Goal: Task Accomplishment & Management: Manage account settings

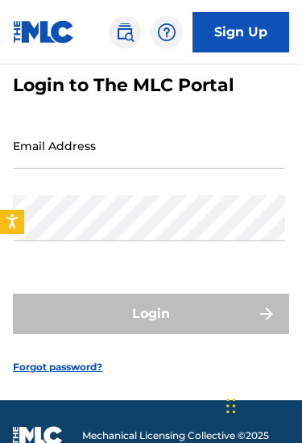
click at [247, 140] on input "Email Address" at bounding box center [149, 146] width 272 height 46
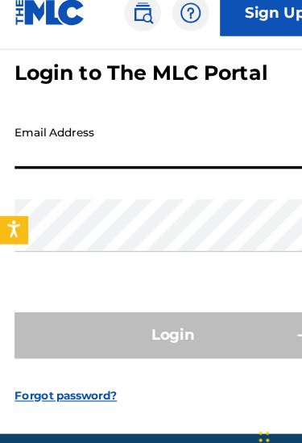
scroll to position [101, 0]
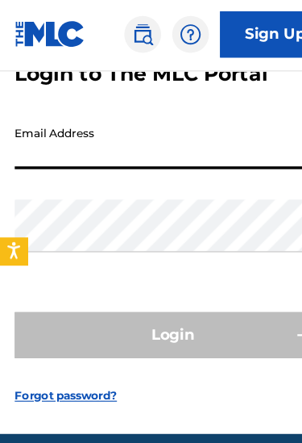
type input "[EMAIL_ADDRESS][DOMAIN_NAME]"
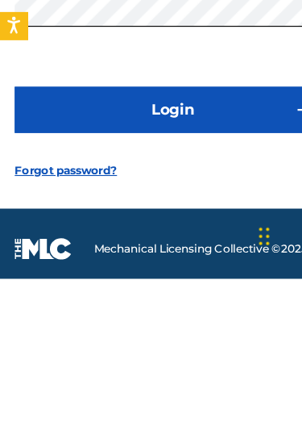
click at [224, 275] on button "Login" at bounding box center [151, 295] width 276 height 40
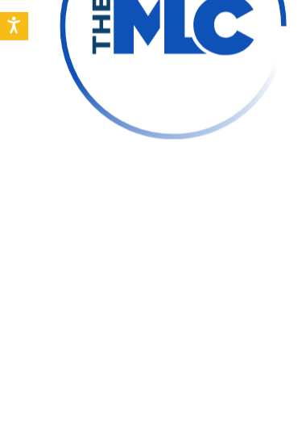
scroll to position [143, 0]
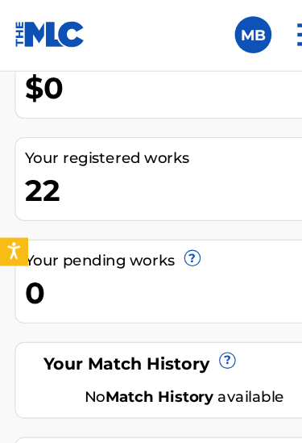
scroll to position [422, 0]
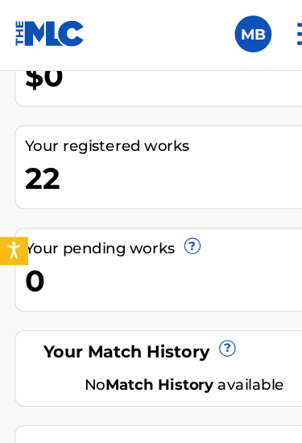
click at [199, 135] on div "Your registered works" at bounding box center [155, 130] width 267 height 19
click at [208, 154] on div "22" at bounding box center [155, 158] width 267 height 36
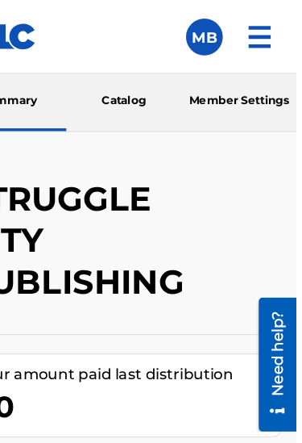
scroll to position [0, 0]
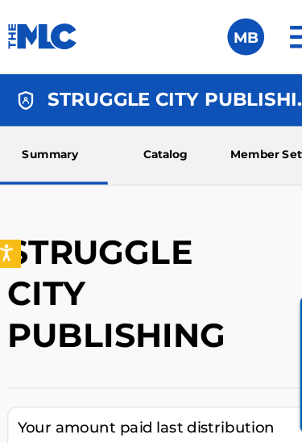
click at [149, 135] on link "Catalog" at bounding box center [151, 135] width 101 height 51
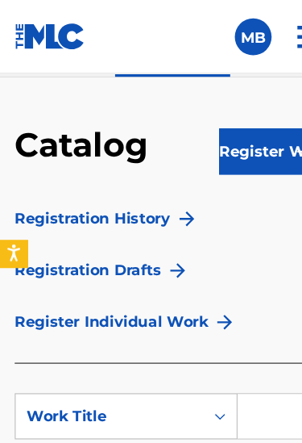
scroll to position [94, 0]
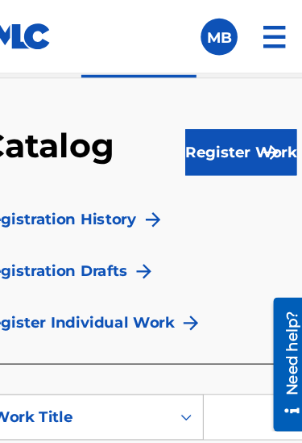
click at [251, 32] on img at bounding box center [270, 32] width 39 height 39
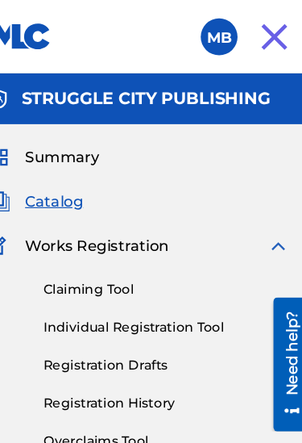
scroll to position [0, 0]
click at [57, 179] on span "Catalog" at bounding box center [77, 176] width 51 height 19
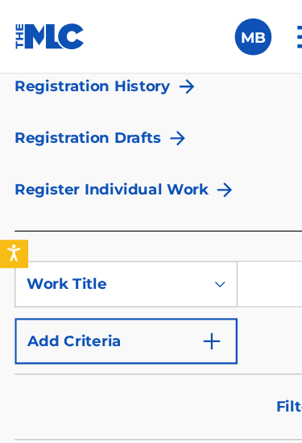
scroll to position [210, 0]
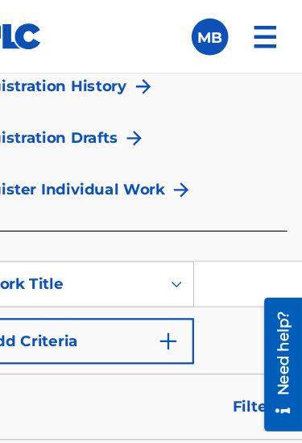
click at [206, 30] on label at bounding box center [222, 32] width 32 height 32
click at [222, 32] on input "MB [PERSON_NAME] [EMAIL_ADDRESS][DOMAIN_NAME] Notification Preferences Profile …" at bounding box center [222, 32] width 0 height 0
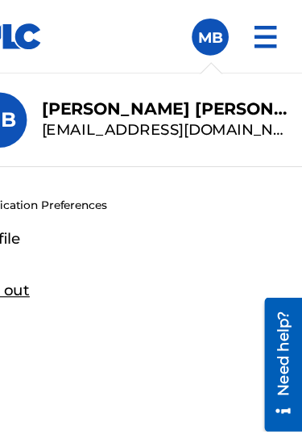
scroll to position [141, 0]
click at [251, 34] on img at bounding box center [270, 32] width 39 height 39
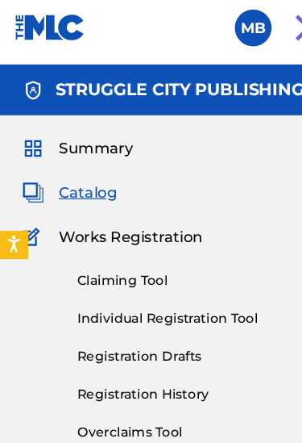
scroll to position [0, 0]
click at [71, 170] on span "Catalog" at bounding box center [77, 176] width 51 height 19
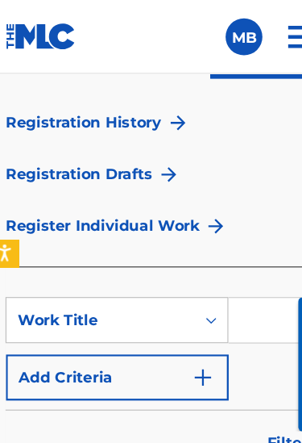
scroll to position [170, 0]
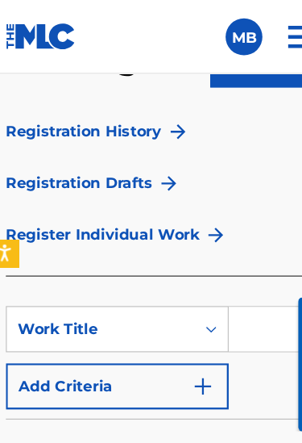
click at [112, 123] on link "Registration History" at bounding box center [81, 115] width 136 height 19
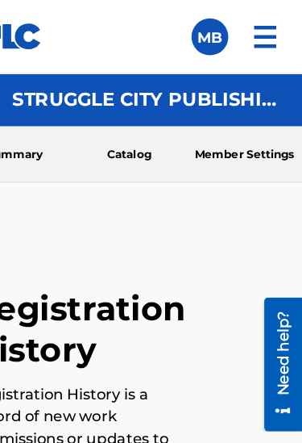
click at [127, 137] on link "Catalog" at bounding box center [151, 134] width 101 height 48
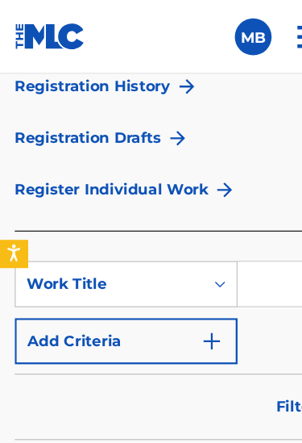
scroll to position [210, 0]
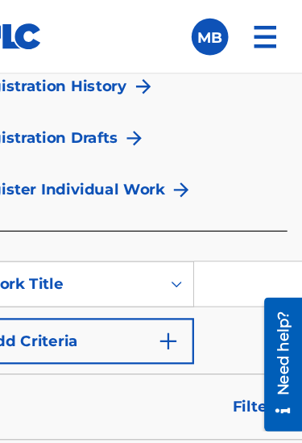
click at [211, 241] on input "Search Form" at bounding box center [270, 248] width 124 height 39
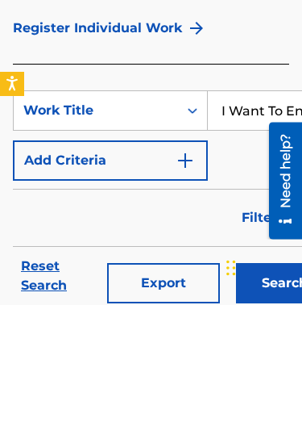
scroll to position [210, 154]
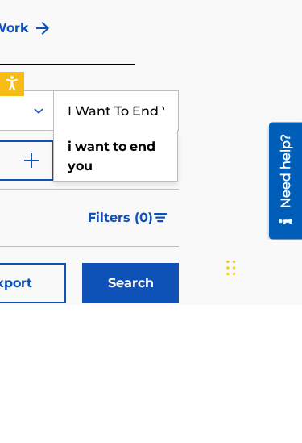
type input "I Want To End You"
click at [131, 401] on button "Search" at bounding box center [130, 421] width 97 height 40
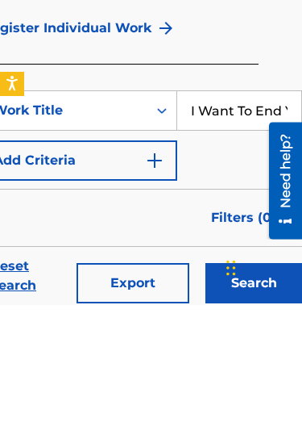
click at [254, 401] on button "Search" at bounding box center [254, 421] width 97 height 40
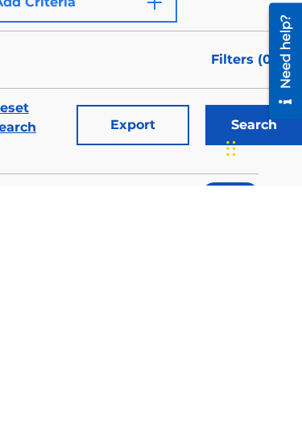
click at [250, 362] on button "Search" at bounding box center [254, 382] width 97 height 40
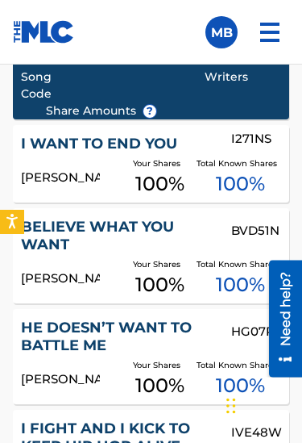
scroll to position [201, 0]
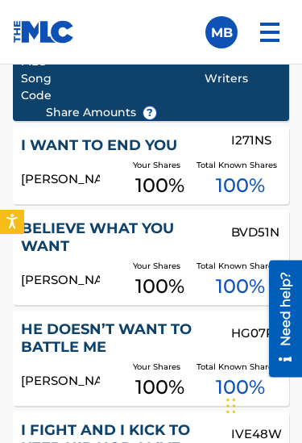
click at [132, 151] on link "I WANT TO END YOU" at bounding box center [115, 145] width 189 height 19
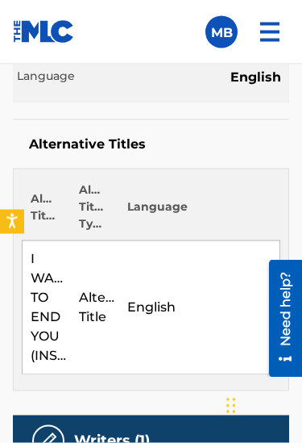
scroll to position [555, 0]
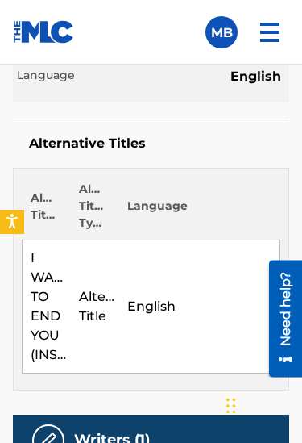
click at [214, 293] on td "English" at bounding box center [199, 306] width 161 height 133
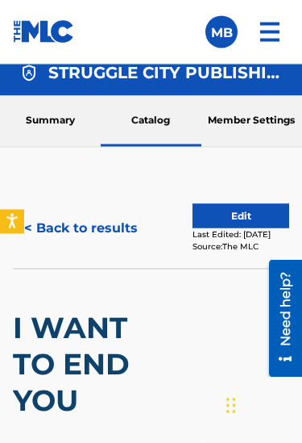
scroll to position [0, 0]
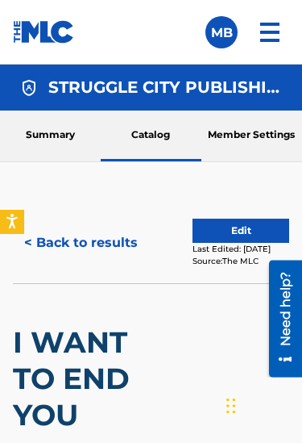
click at [256, 214] on div "< Back to results Edit Last Edited: [DATE] Source: The MLC" at bounding box center [151, 242] width 276 height 81
click at [265, 229] on button "Edit" at bounding box center [241, 230] width 97 height 24
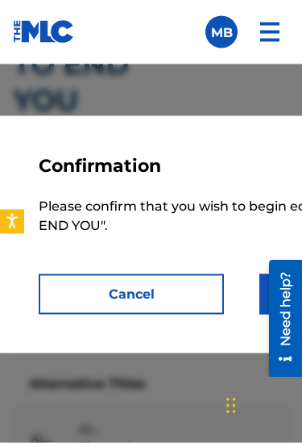
scroll to position [315, 0]
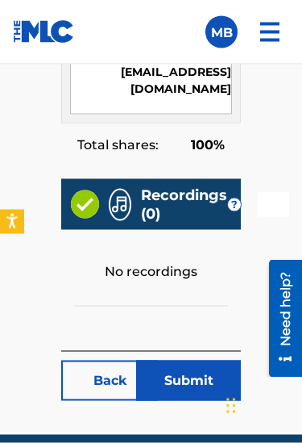
scroll to position [1271, 0]
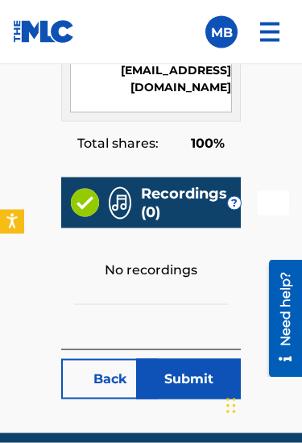
click at [201, 254] on div "No recordings" at bounding box center [151, 254] width 180 height 52
click at [200, 253] on div "No recordings" at bounding box center [151, 254] width 180 height 52
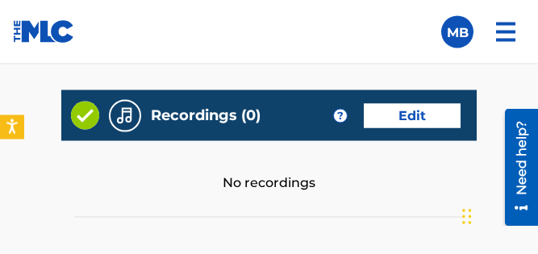
scroll to position [1120, 0]
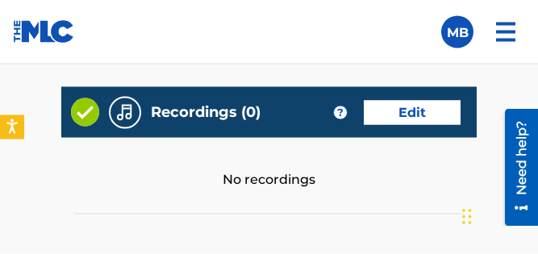
click at [301, 112] on link "Edit" at bounding box center [412, 113] width 97 height 24
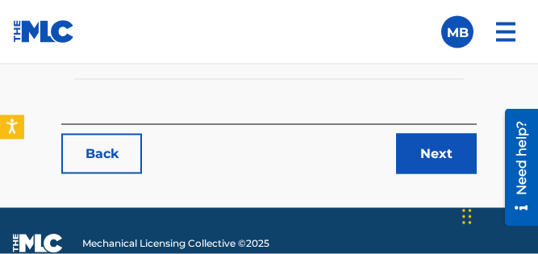
scroll to position [1326, 0]
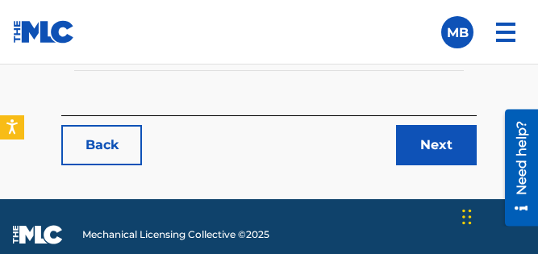
click at [301, 127] on link "Next" at bounding box center [436, 145] width 81 height 40
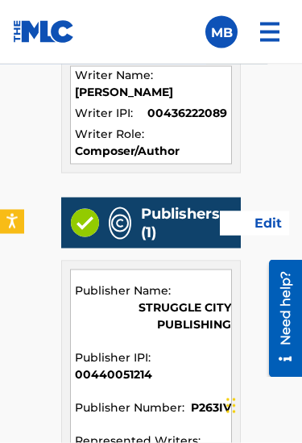
scroll to position [1008, 0]
